Goal: Transaction & Acquisition: Purchase product/service

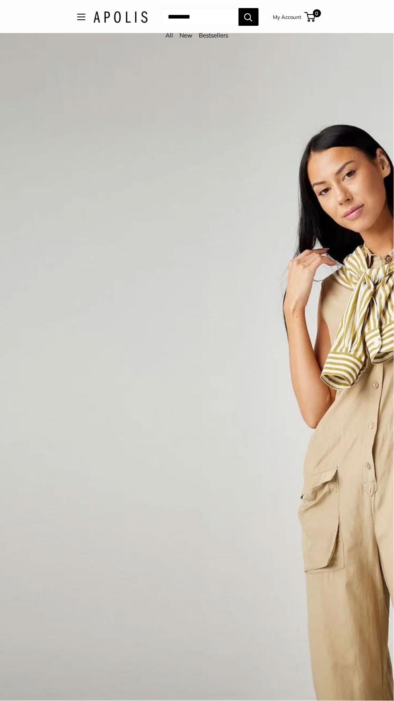
click at [80, 17] on span "Open menu" at bounding box center [81, 17] width 2 height 2
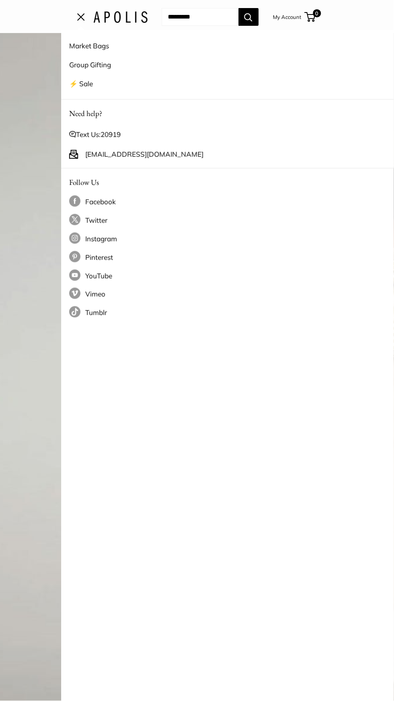
click at [32, 457] on div "1 / 3" at bounding box center [197, 383] width 394 height 701
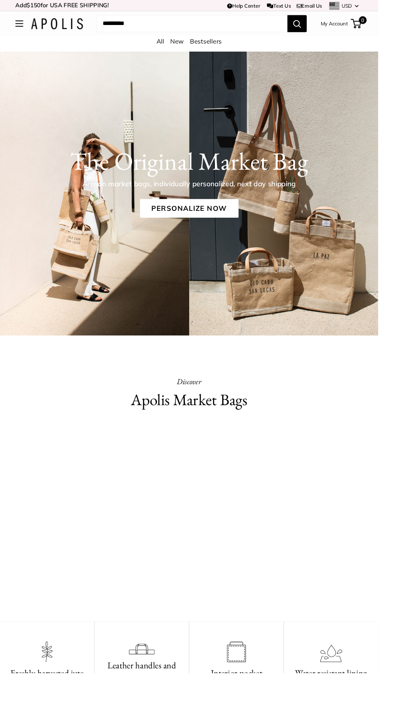
click at [232, 191] on p "Artisan market bags, individually personalized, next day shipping" at bounding box center [197, 191] width 262 height 11
click at [209, 220] on link "Personalize Now" at bounding box center [197, 216] width 103 height 19
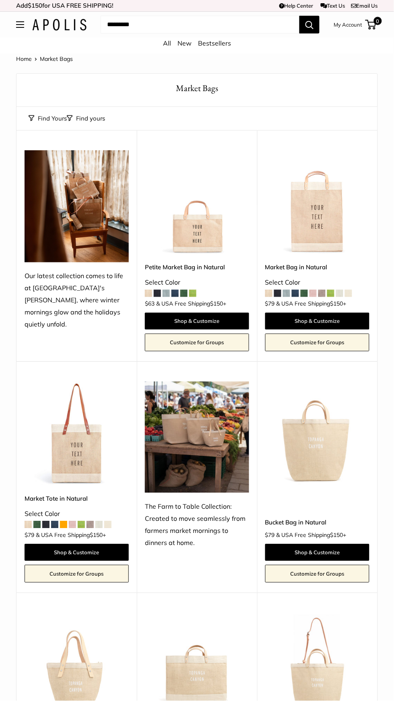
click at [205, 448] on img at bounding box center [197, 438] width 104 height 112
click at [206, 521] on div "The Farm to Table Collection: Created to move seamlessly from farmers market mo…" at bounding box center [197, 525] width 104 height 48
